Goal: Find specific page/section: Find specific page/section

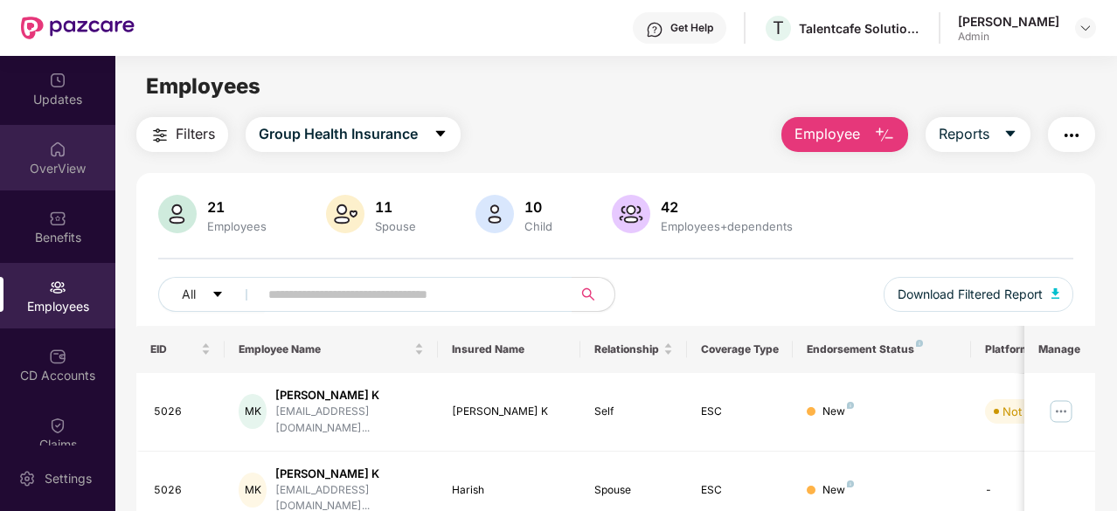
click at [61, 146] on img at bounding box center [57, 149] width 17 height 17
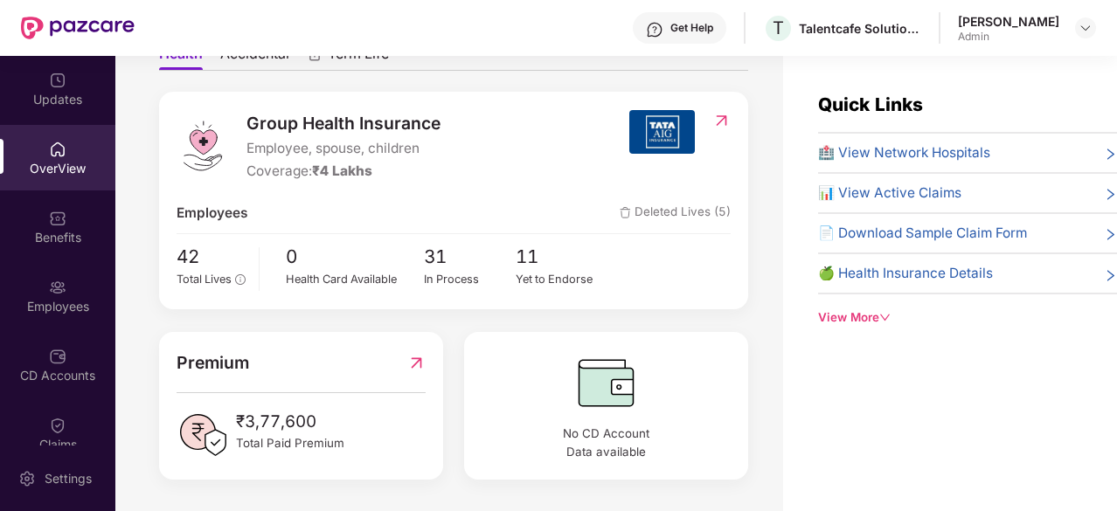
scroll to position [56, 0]
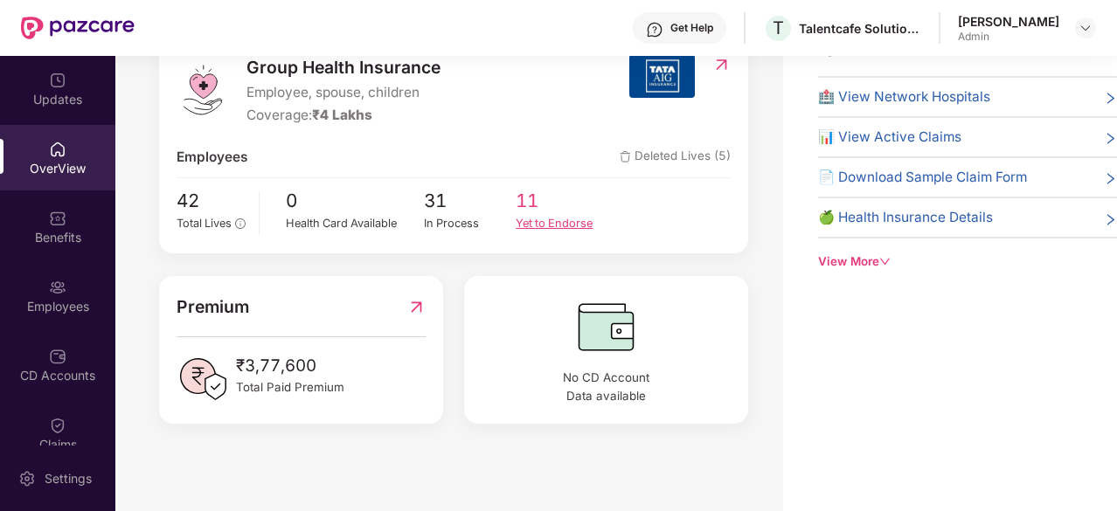
click at [515, 194] on span "11" at bounding box center [561, 201] width 93 height 29
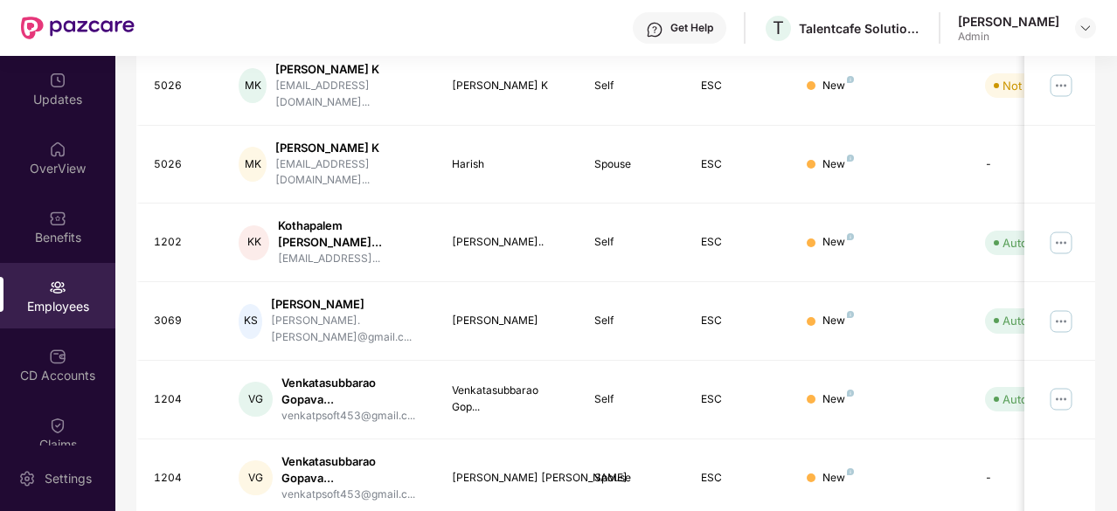
scroll to position [318, 0]
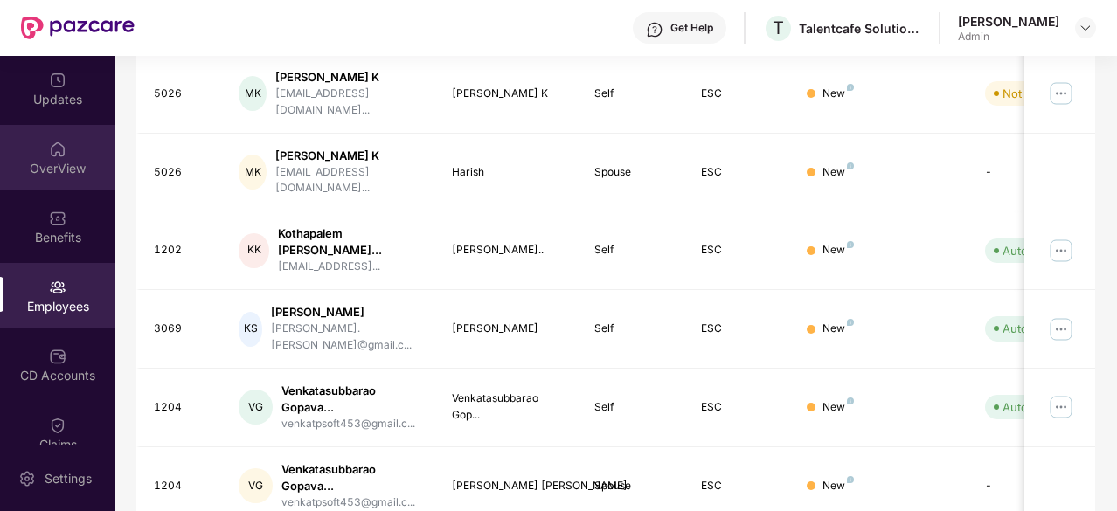
click at [54, 156] on img at bounding box center [57, 149] width 17 height 17
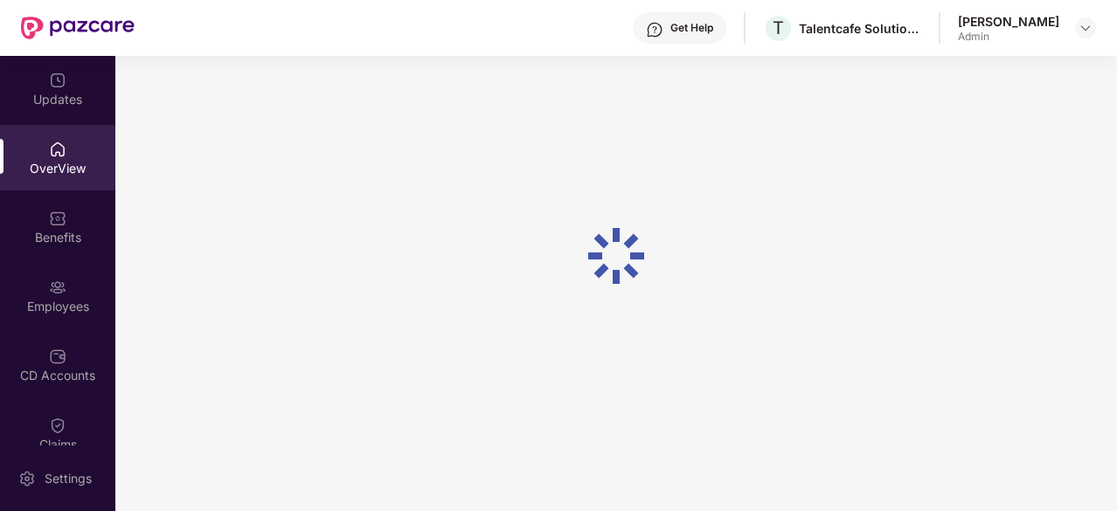
scroll to position [56, 0]
